Goal: Transaction & Acquisition: Download file/media

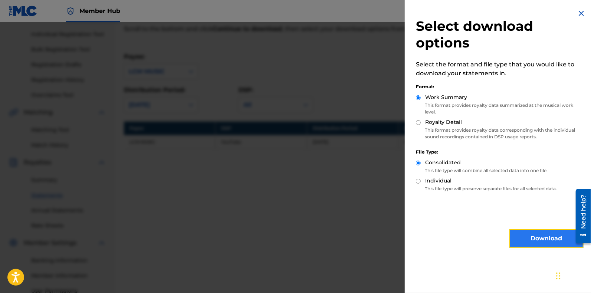
click at [531, 238] on button "Download" at bounding box center [546, 238] width 74 height 19
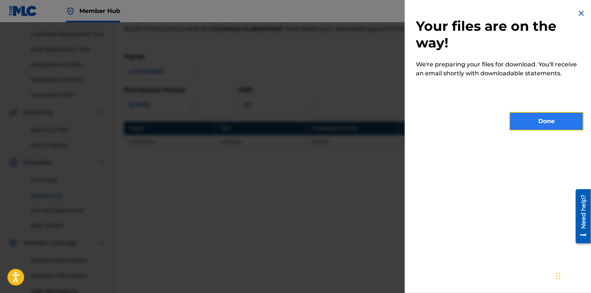
click at [538, 124] on button "Done" at bounding box center [546, 121] width 74 height 19
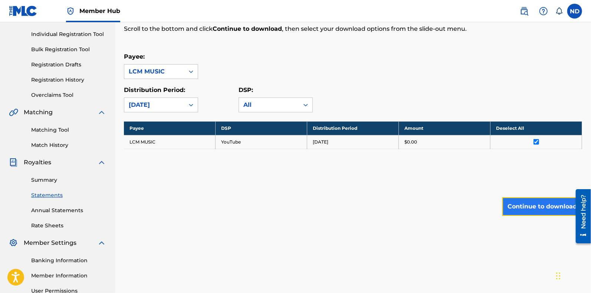
click at [525, 204] on button "Continue to download" at bounding box center [542, 206] width 80 height 19
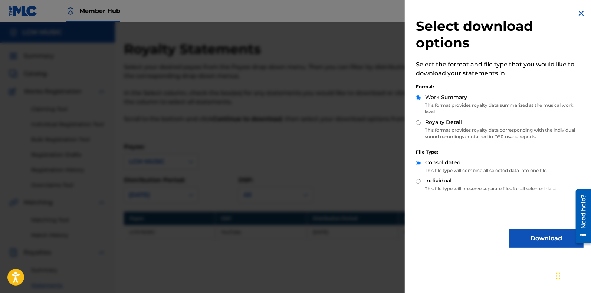
click at [579, 12] on img at bounding box center [581, 13] width 9 height 9
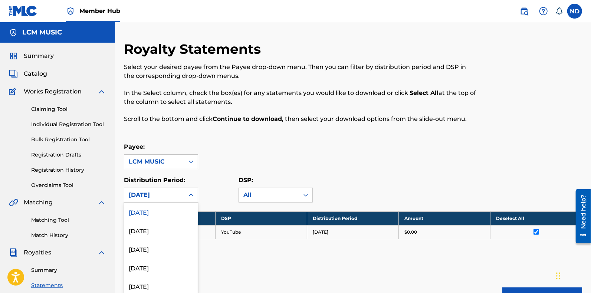
click at [191, 197] on div "54 results available. Use Up and Down to choose options, press Enter to select …" at bounding box center [161, 195] width 74 height 15
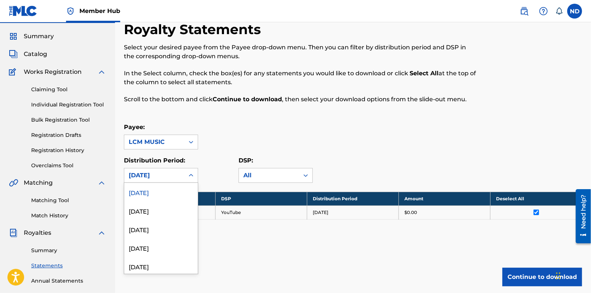
scroll to position [20, 0]
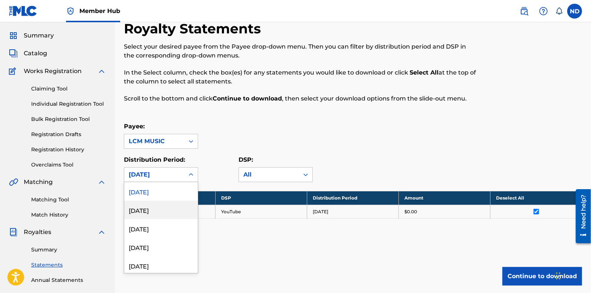
click at [180, 210] on div "[DATE]" at bounding box center [160, 210] width 73 height 19
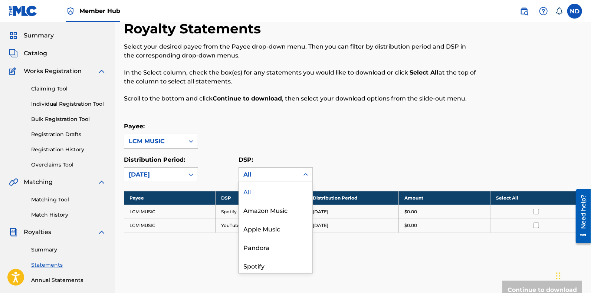
click at [307, 177] on icon at bounding box center [305, 174] width 7 height 7
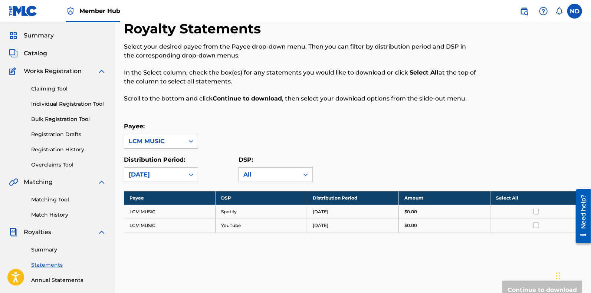
click at [307, 177] on icon at bounding box center [305, 174] width 7 height 7
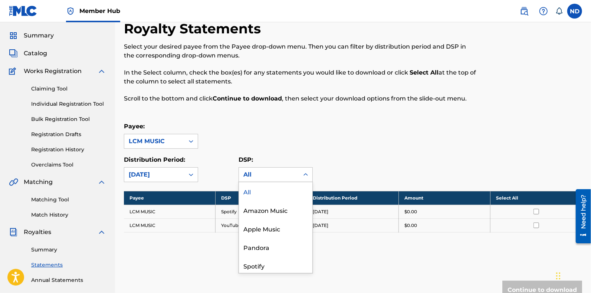
click at [307, 173] on icon at bounding box center [305, 174] width 7 height 7
click at [283, 210] on div "Amazon Music" at bounding box center [275, 210] width 73 height 19
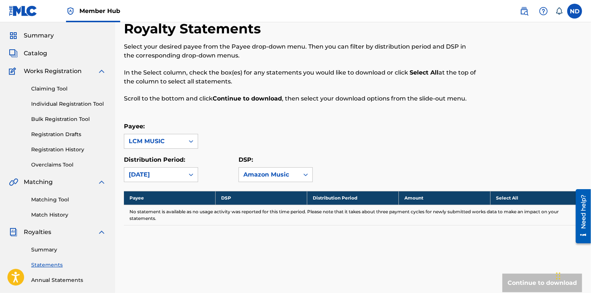
click at [301, 178] on div at bounding box center [305, 174] width 13 height 13
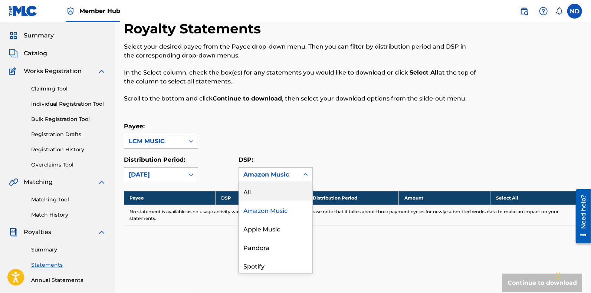
click at [287, 191] on div "All" at bounding box center [275, 191] width 73 height 19
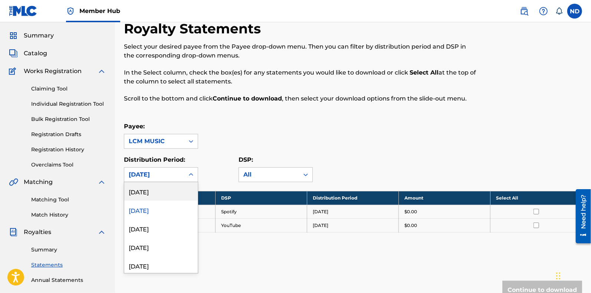
click at [188, 176] on icon at bounding box center [190, 174] width 7 height 7
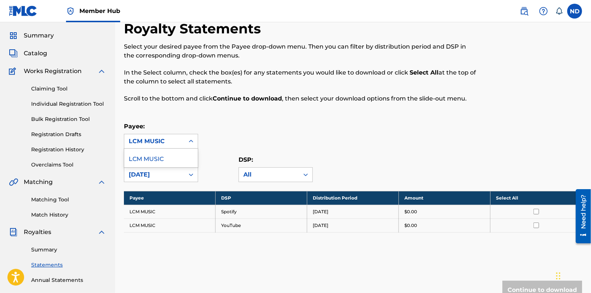
click at [190, 139] on icon at bounding box center [190, 141] width 7 height 7
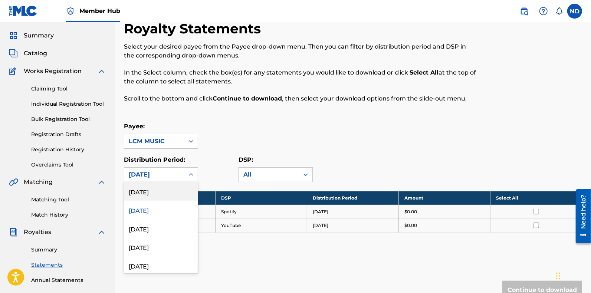
click at [181, 172] on div "[DATE]" at bounding box center [154, 175] width 60 height 14
click at [169, 264] on div "[DATE]" at bounding box center [160, 265] width 73 height 19
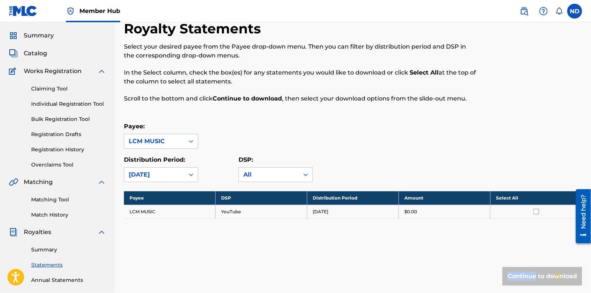
click at [169, 264] on div "Royalty Statements Select your desired payee from the Payee drop-down menu. The…" at bounding box center [353, 167] width 458 height 295
click at [575, 16] on label at bounding box center [574, 11] width 15 height 15
click at [574, 11] on input "ND [PERSON_NAME] [EMAIL_ADDRESS][DOMAIN_NAME] Notification Preferences Profile …" at bounding box center [574, 11] width 0 height 0
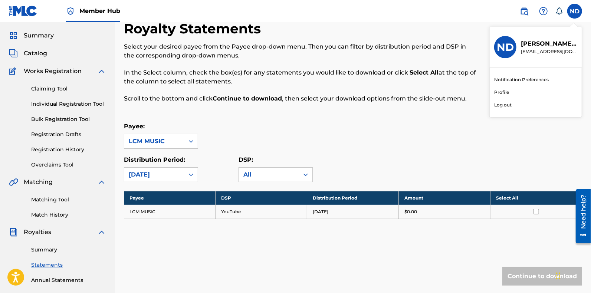
click at [503, 105] on p "Log out" at bounding box center [502, 105] width 17 height 7
click at [574, 11] on input "ND [PERSON_NAME] [EMAIL_ADDRESS][DOMAIN_NAME] Notification Preferences Profile …" at bounding box center [574, 11] width 0 height 0
